Goal: Task Accomplishment & Management: Manage account settings

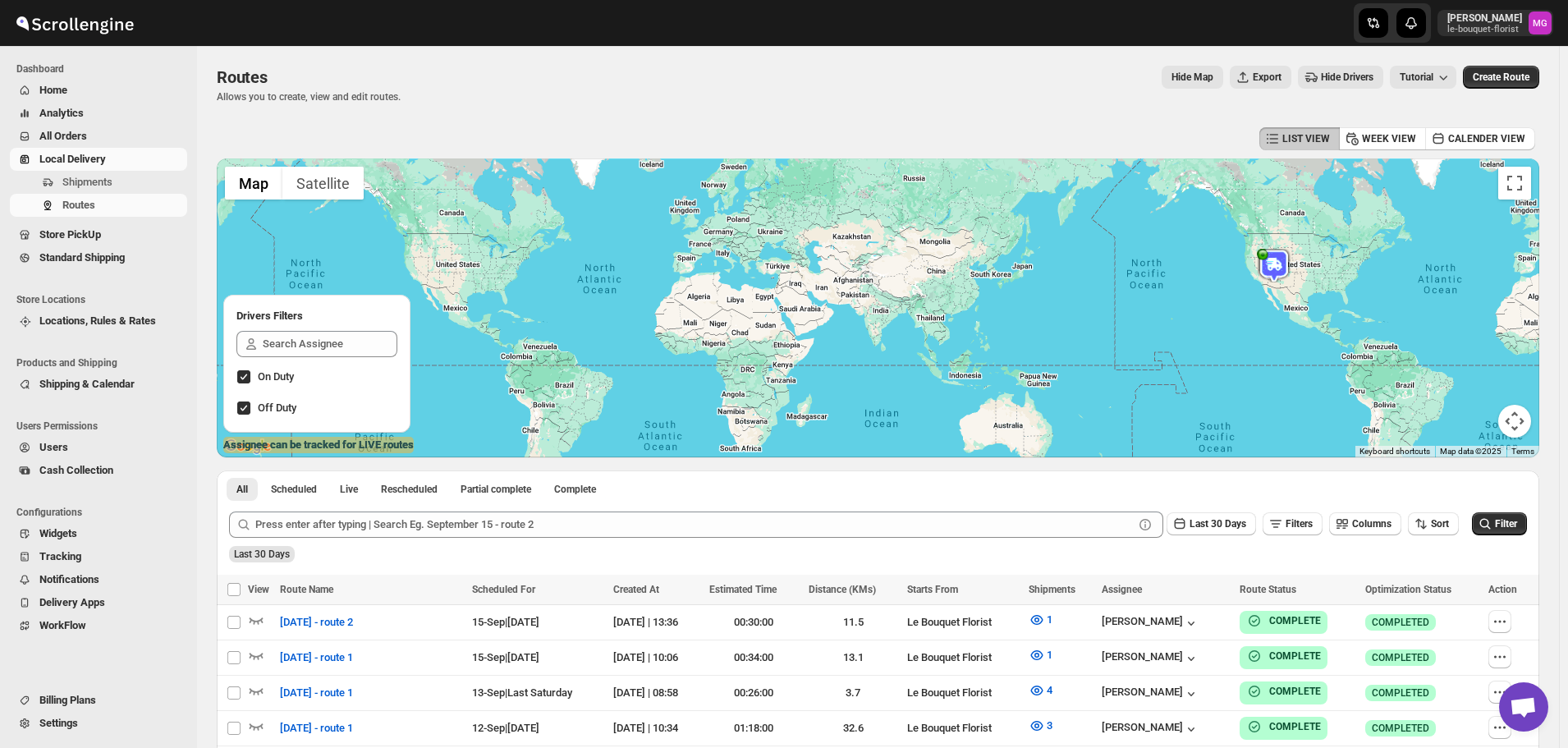
click at [77, 240] on span "Store PickUp" at bounding box center [70, 234] width 62 height 12
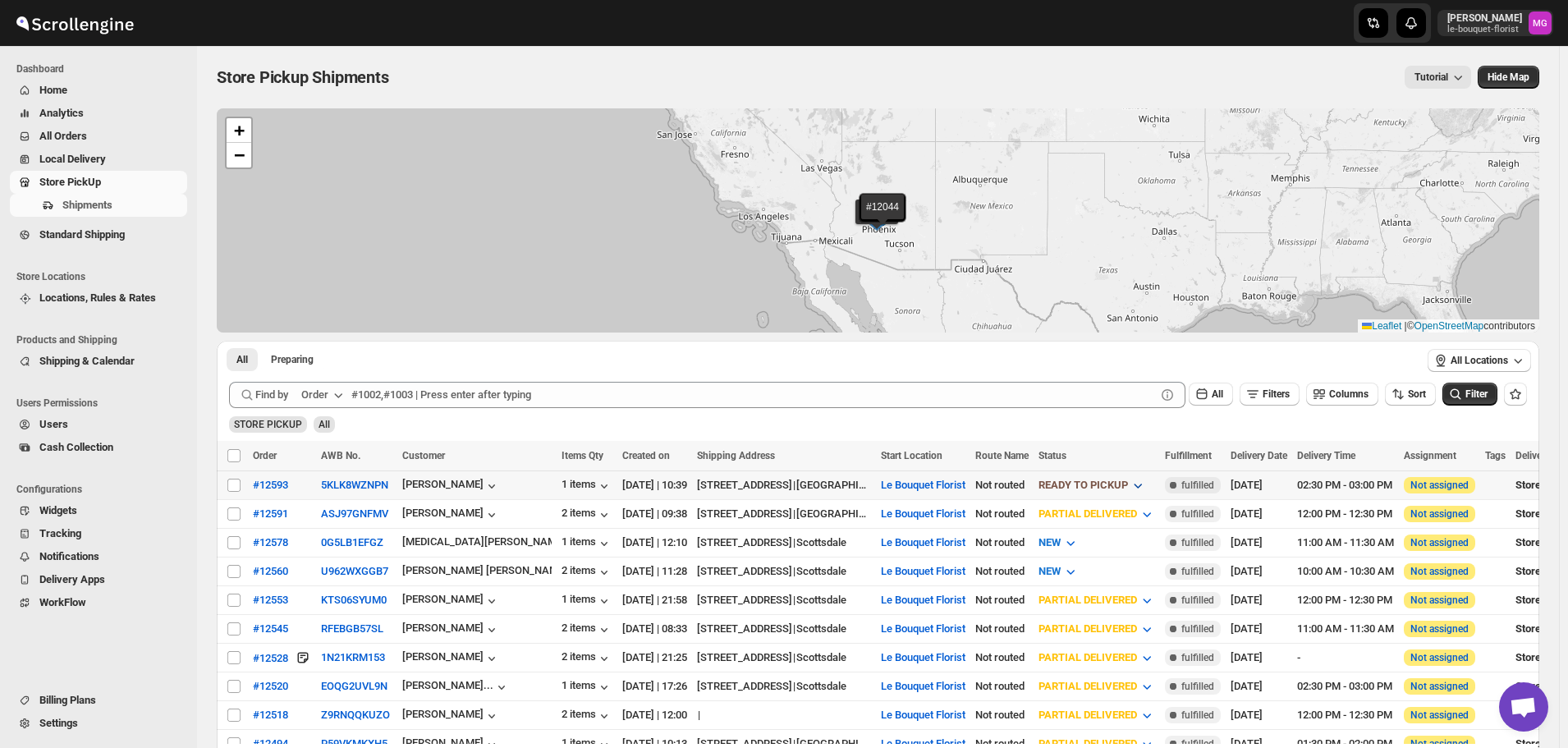
click at [1128, 484] on span "READY TO PICKUP" at bounding box center [1083, 484] width 90 height 12
click at [1120, 625] on div "CUSTOMER PICKED UP" at bounding box center [1139, 633] width 110 height 16
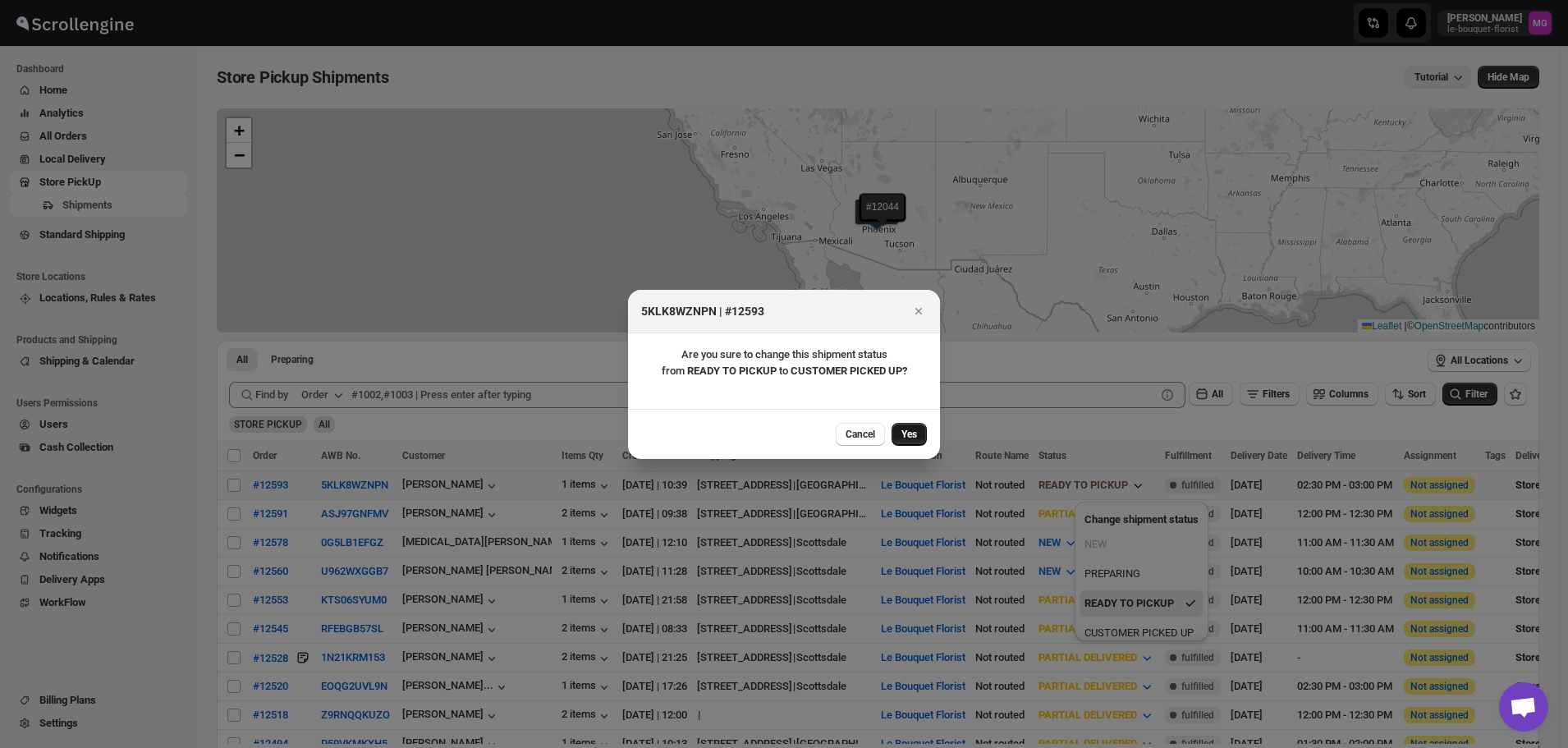
click at [917, 424] on button "Yes" at bounding box center [909, 434] width 35 height 23
